Goal: Find contact information: Find contact information

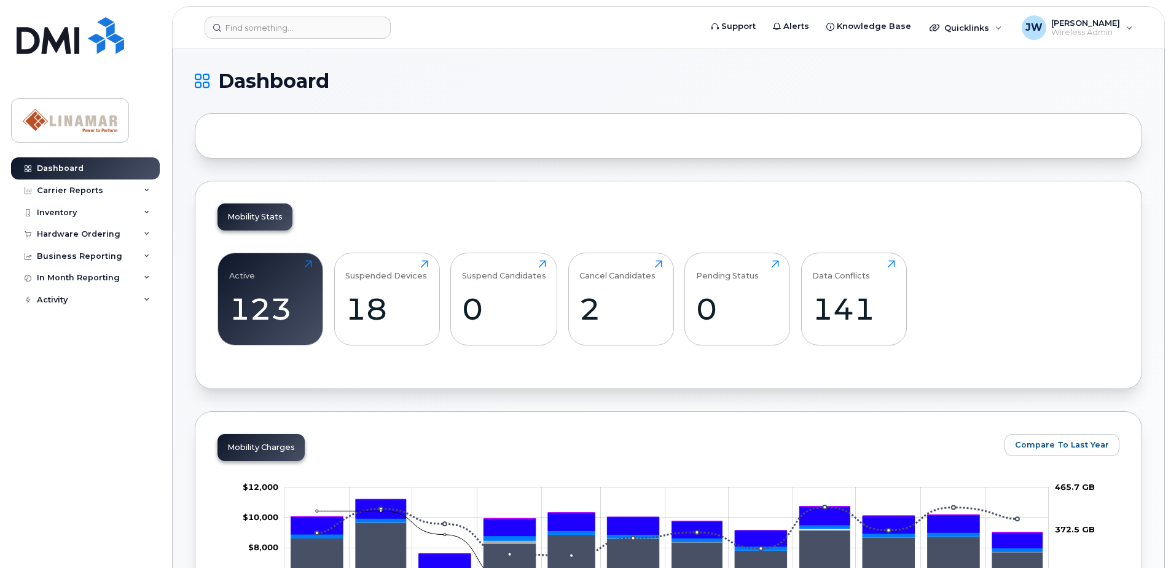
click at [268, 15] on header "Support Alerts Knowledge Base Quicklinks Suspend / Cancel Device Change SIM Car…" at bounding box center [668, 27] width 993 height 43
click at [268, 16] on header "Support Alerts Knowledge Base Quicklinks Suspend / Cancel Device Change SIM Car…" at bounding box center [668, 27] width 993 height 43
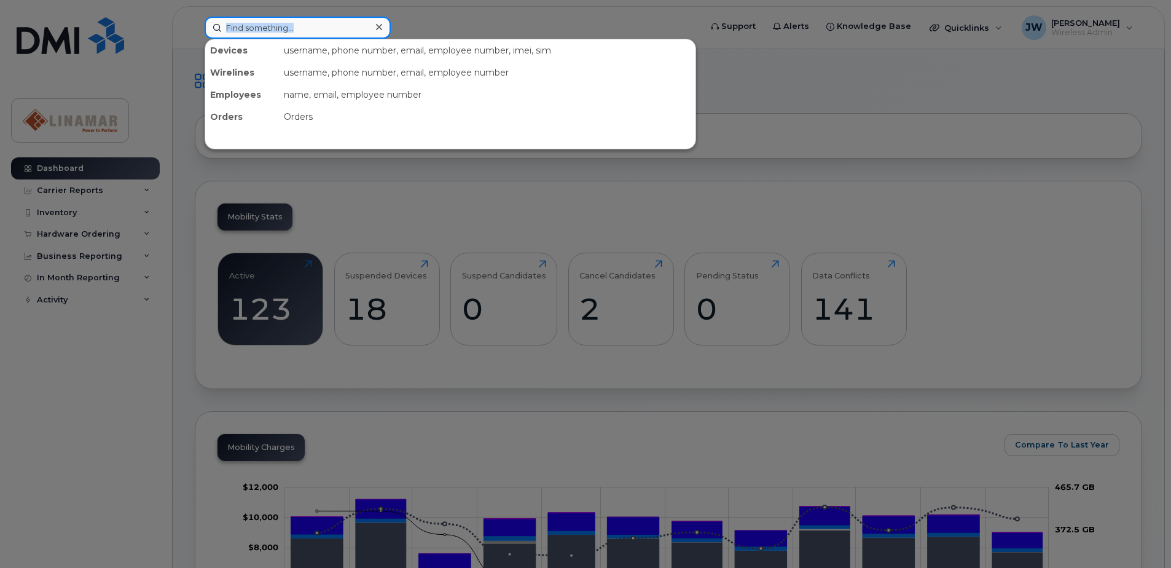
click at [311, 25] on input at bounding box center [298, 28] width 186 height 22
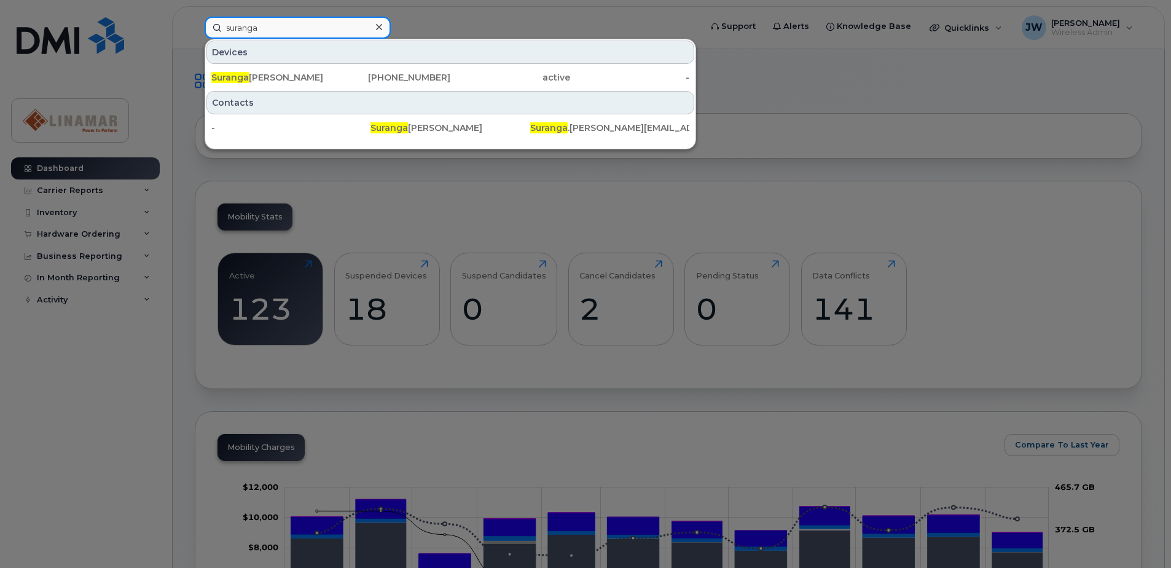
type input "suranga"
click at [253, 66] on div "[PERSON_NAME] [PHONE_NUMBER] active -" at bounding box center [450, 77] width 490 height 25
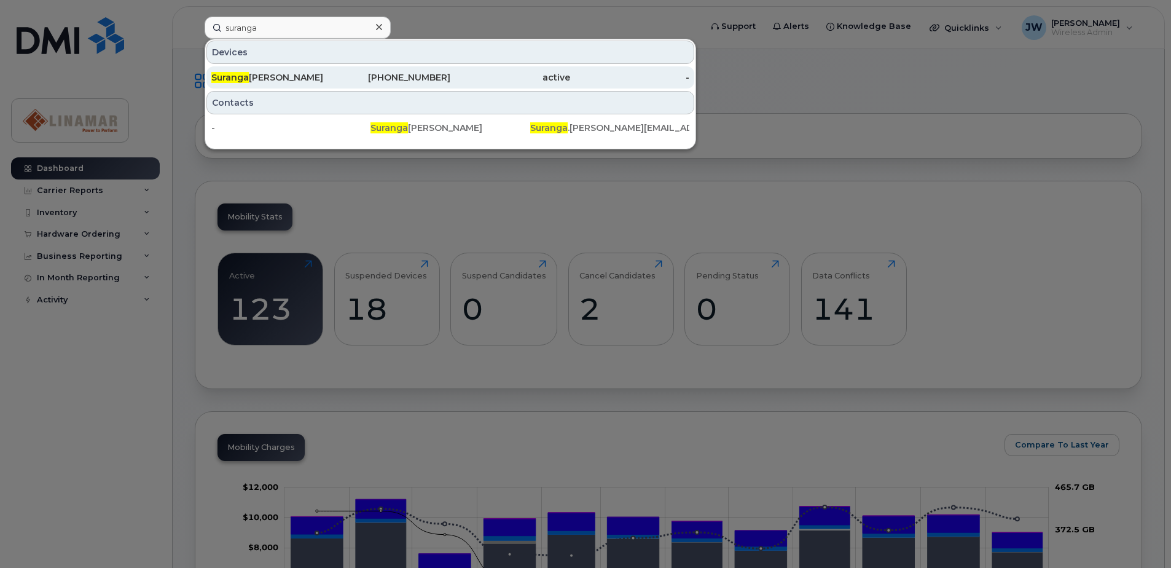
click at [253, 68] on div "[PERSON_NAME]" at bounding box center [271, 77] width 120 height 22
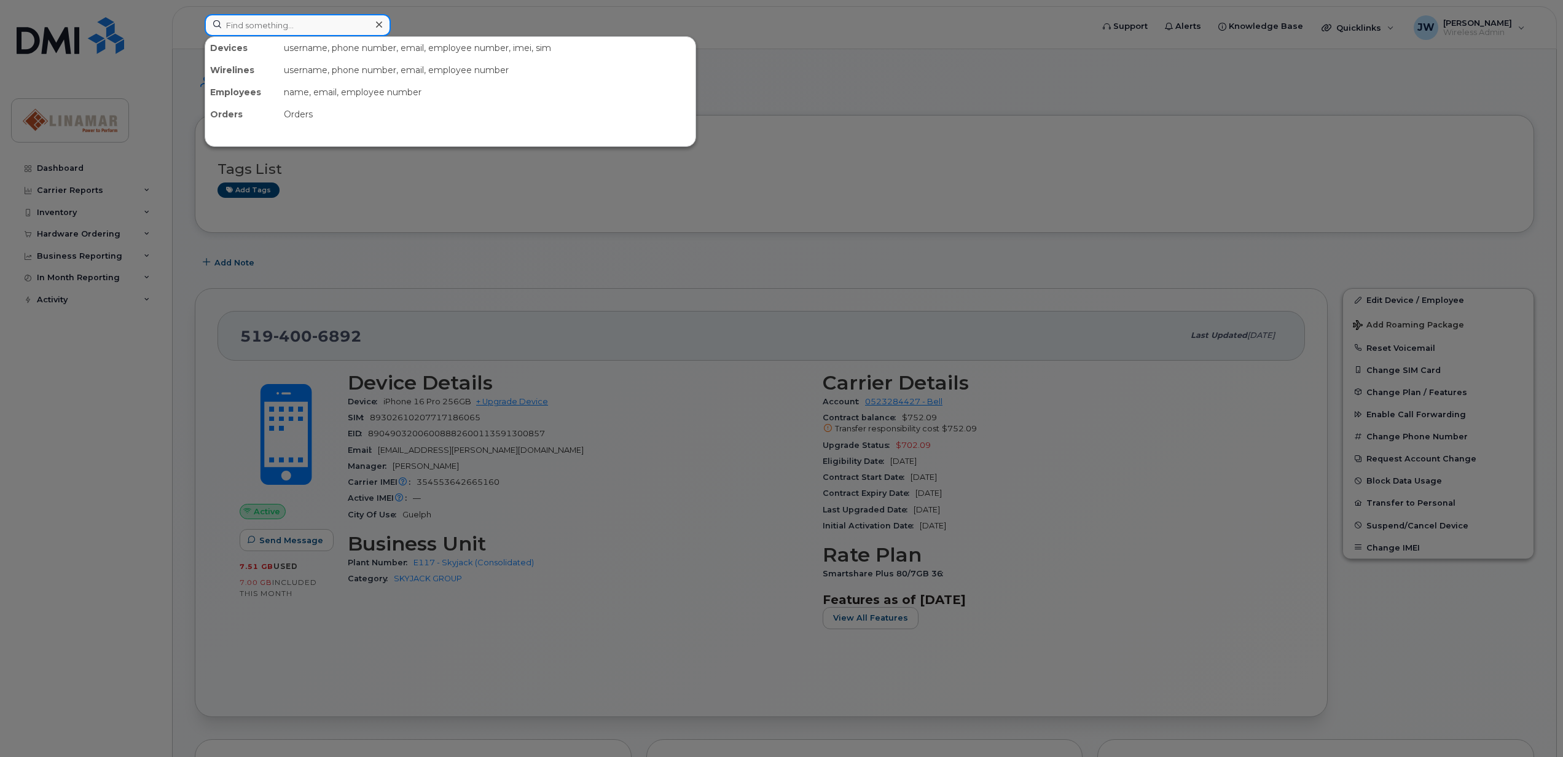
click at [265, 31] on input at bounding box center [298, 25] width 186 height 22
type input "Denise tel"
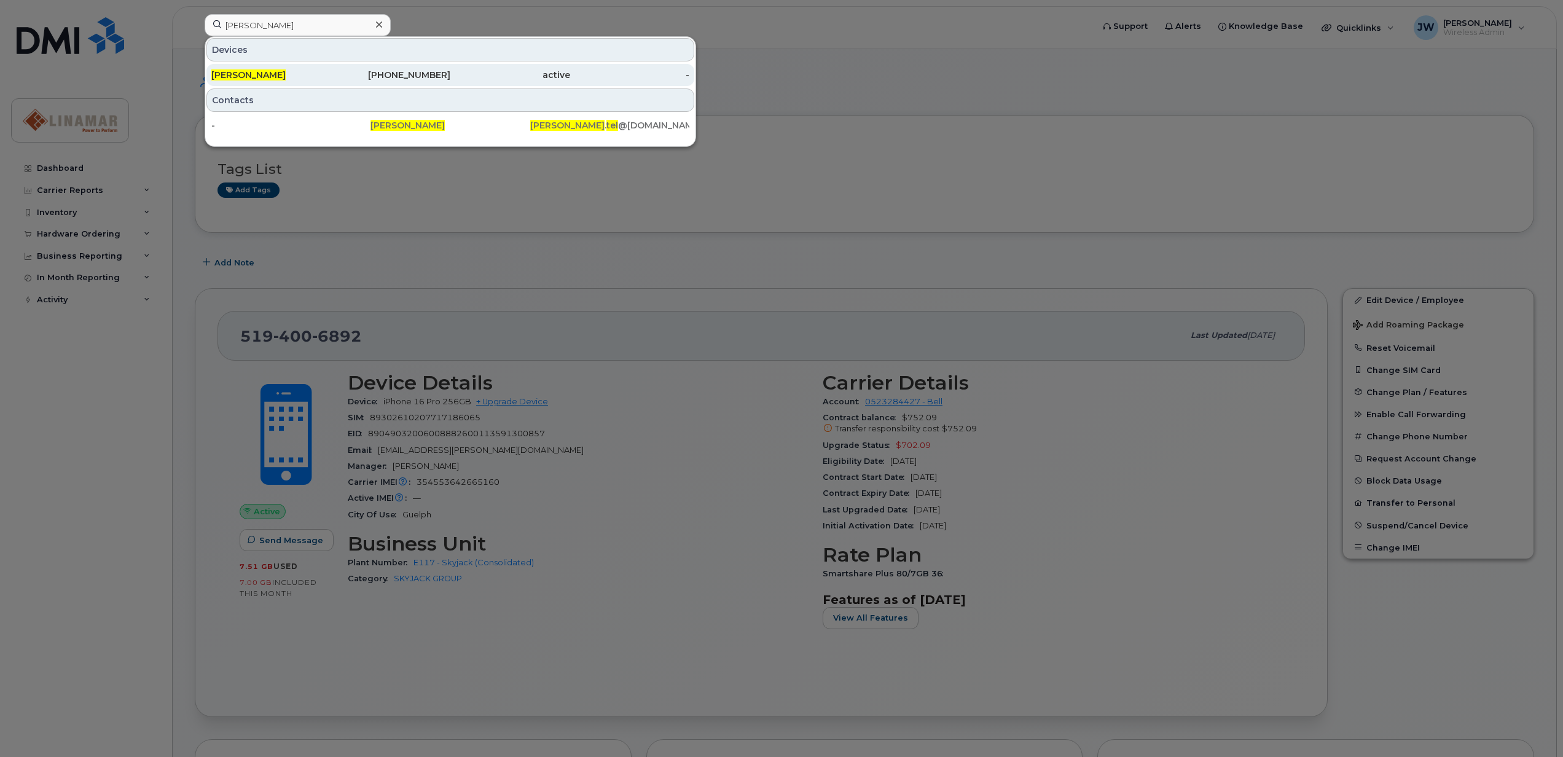
click at [326, 67] on div "Denise Tel" at bounding box center [271, 75] width 120 height 22
